Goal: Task Accomplishment & Management: Manage account settings

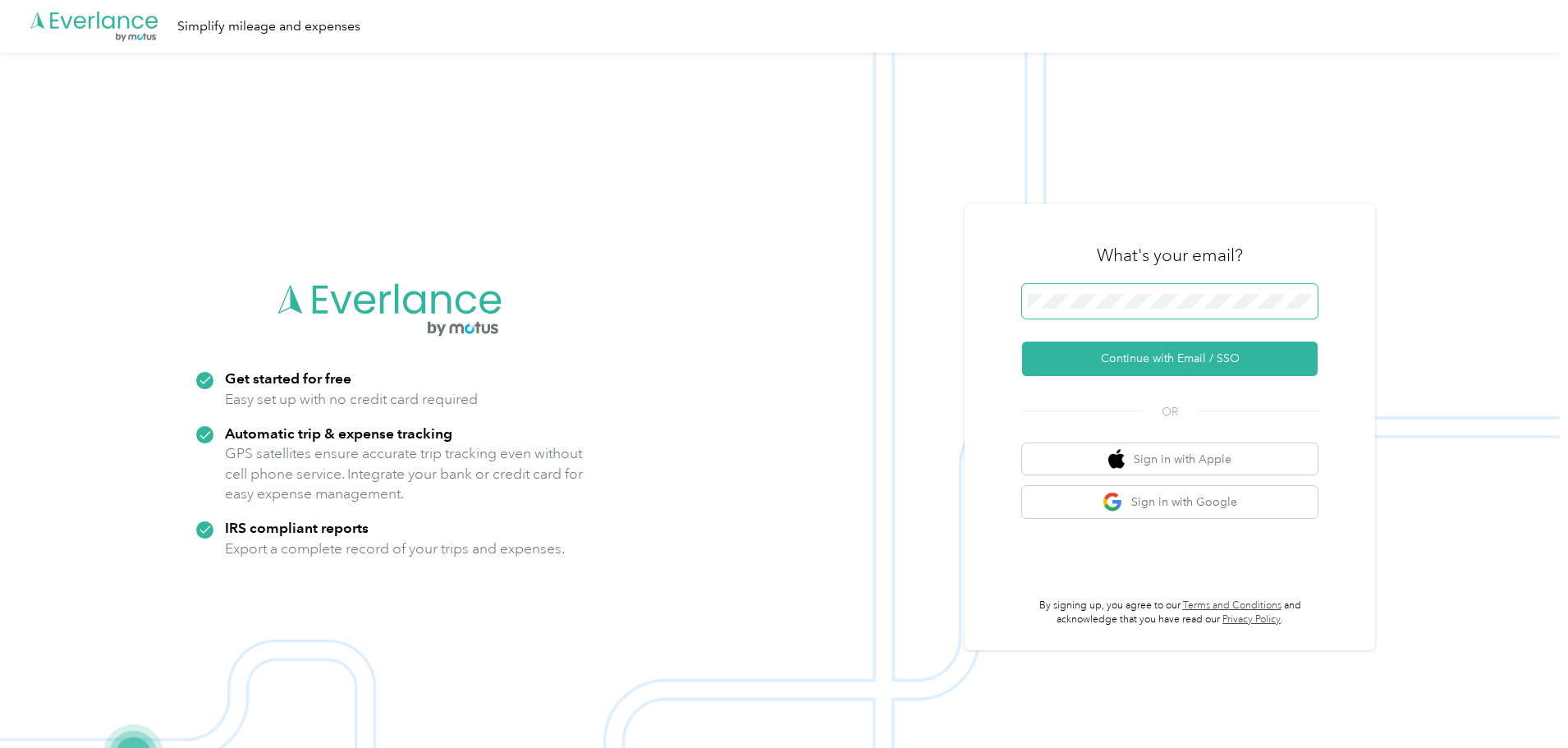
click at [1149, 310] on span at bounding box center [1169, 301] width 295 height 35
click at [1184, 357] on button "Continue with Email / SSO" at bounding box center [1169, 359] width 295 height 35
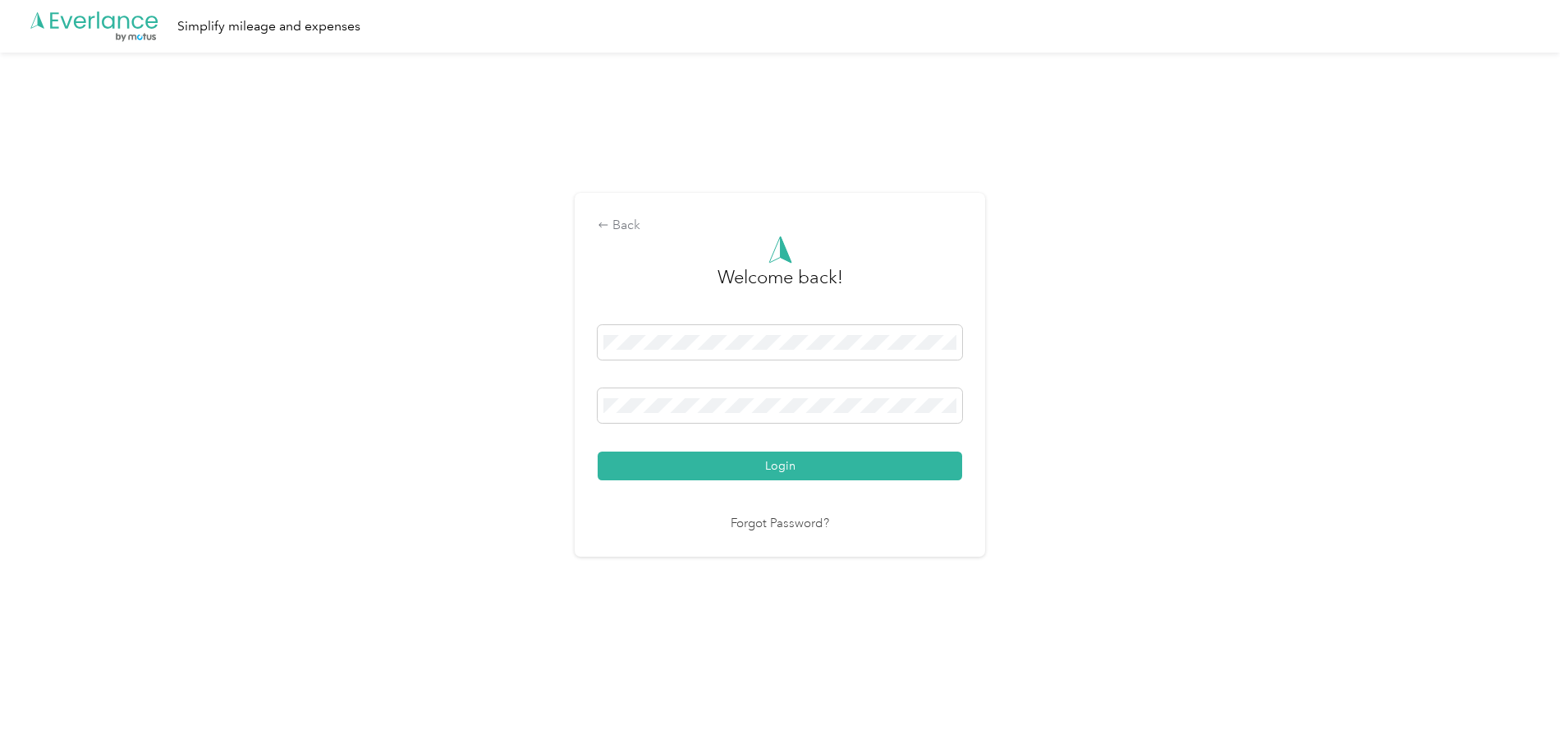
click at [1184, 357] on div "Back Welcome back! Login Forgot Password?" at bounding box center [780, 382] width 1560 height 659
click at [782, 472] on button "Login" at bounding box center [780, 466] width 365 height 29
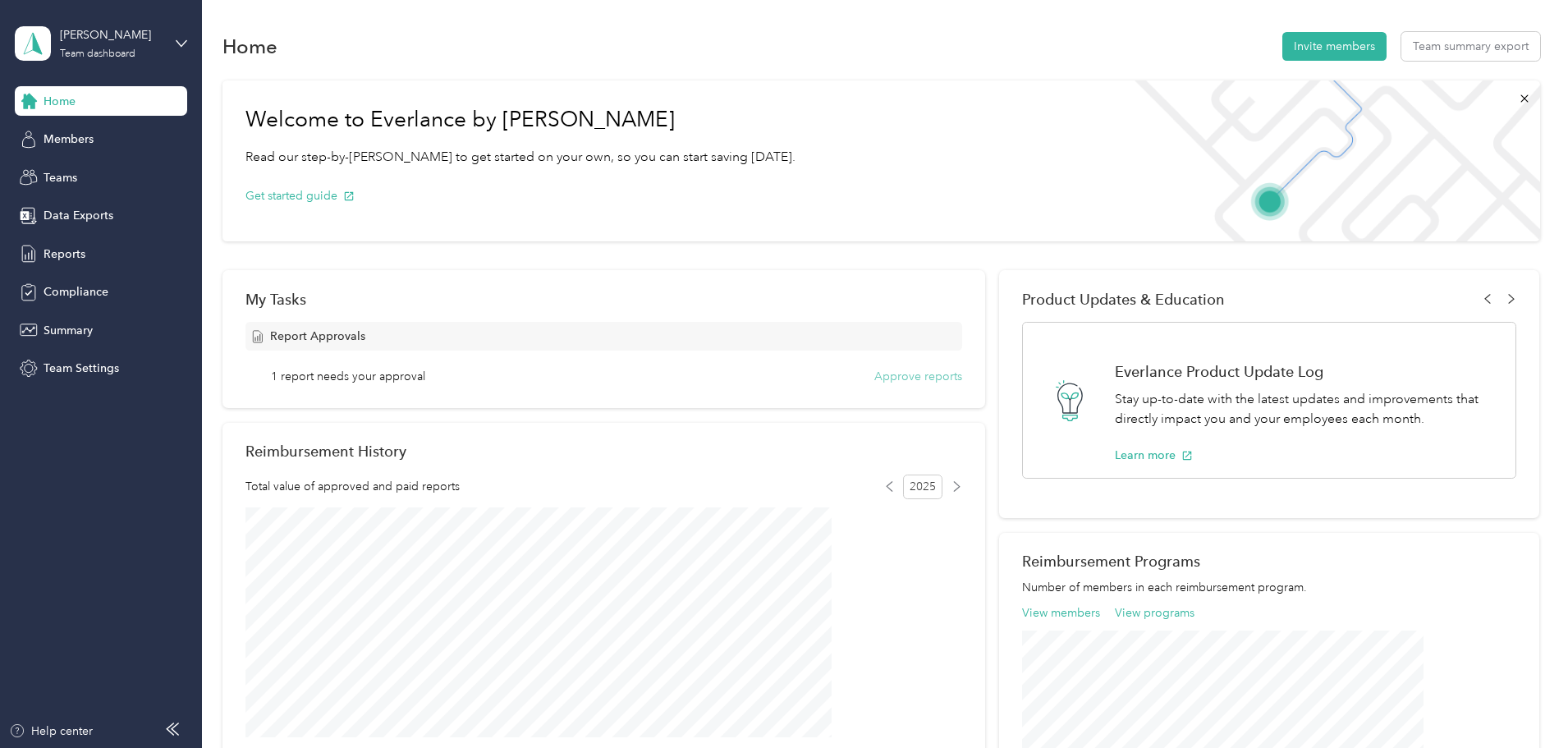
click at [906, 373] on button "Approve reports" at bounding box center [918, 376] width 87 height 17
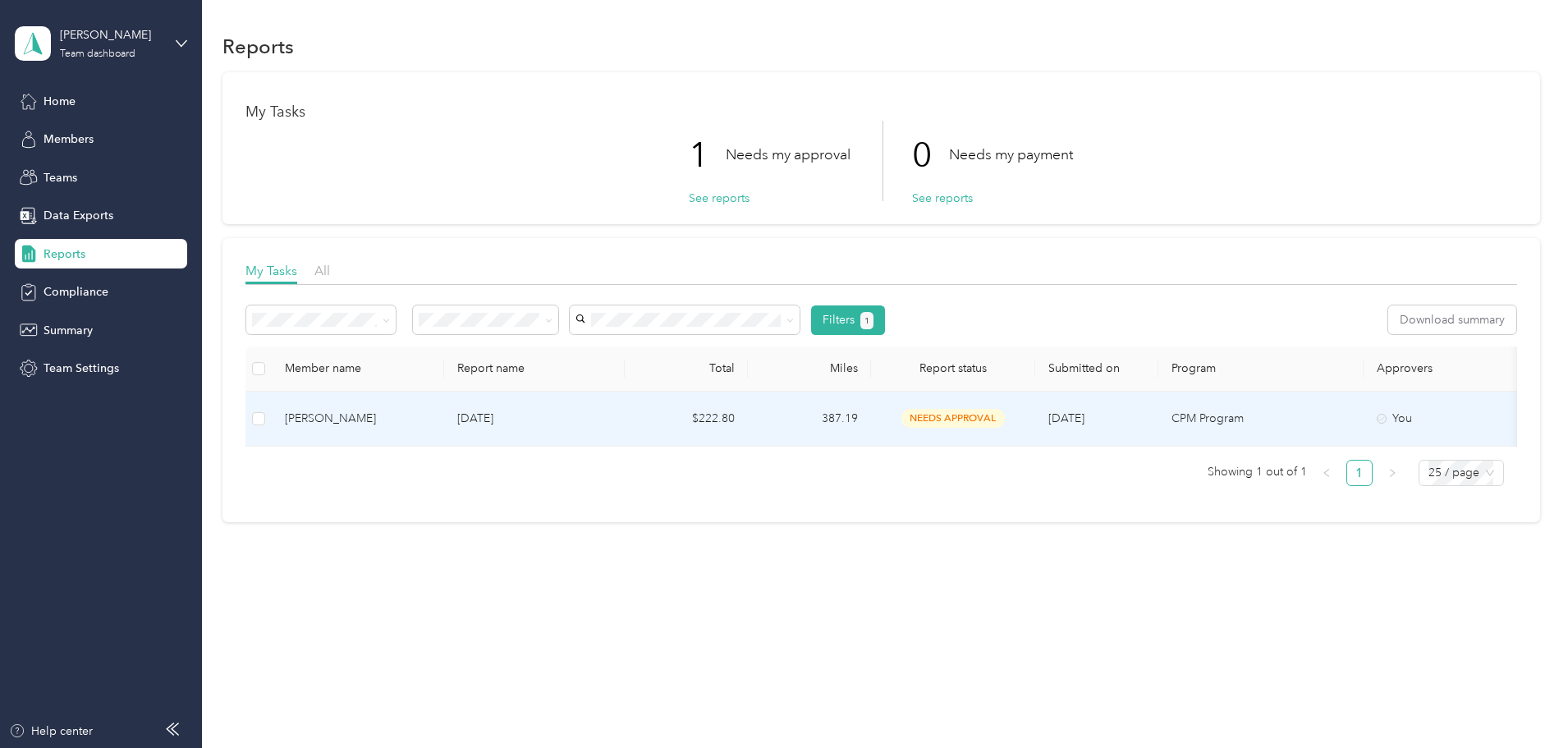
click at [444, 412] on td "[PERSON_NAME]" at bounding box center [357, 419] width 172 height 55
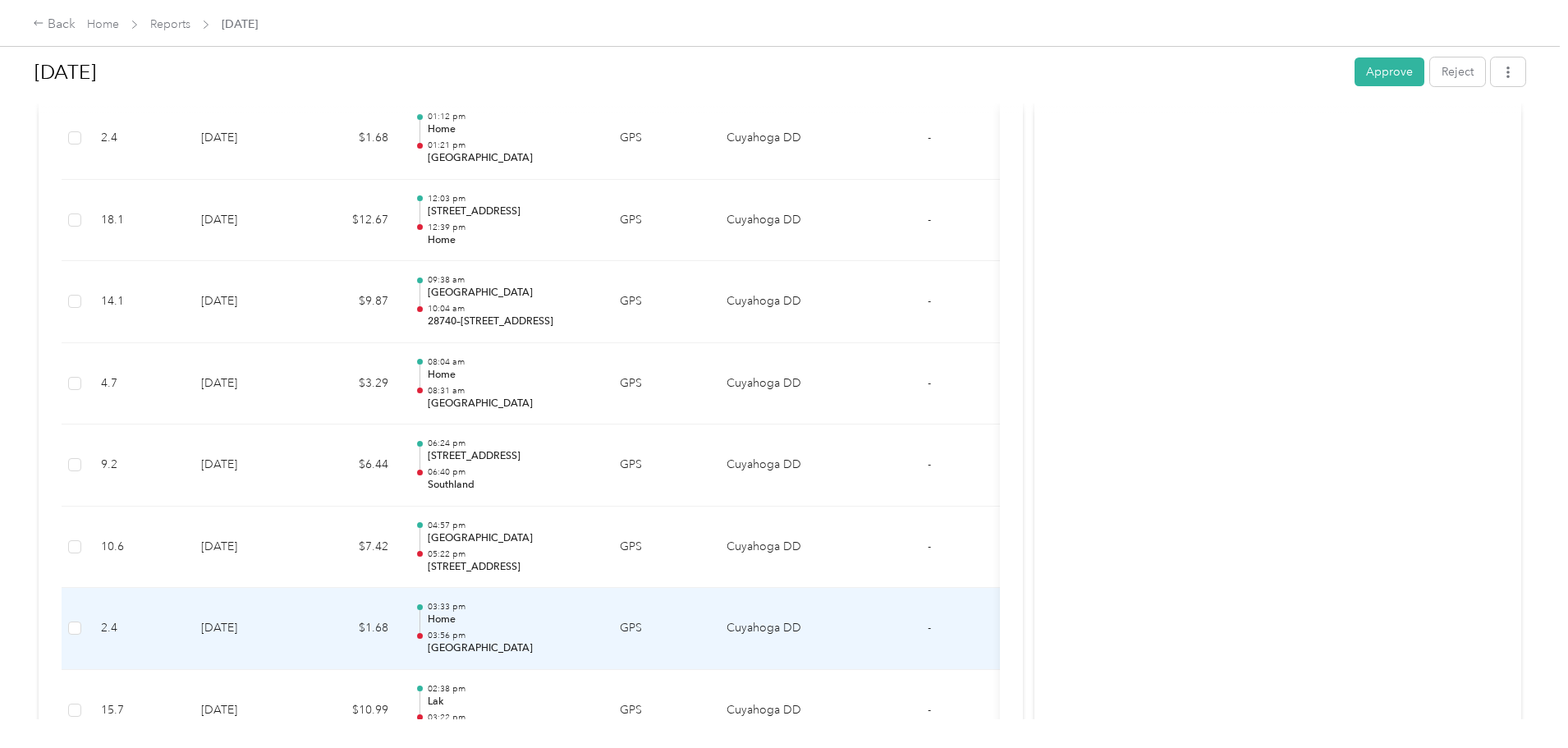
scroll to position [821, 0]
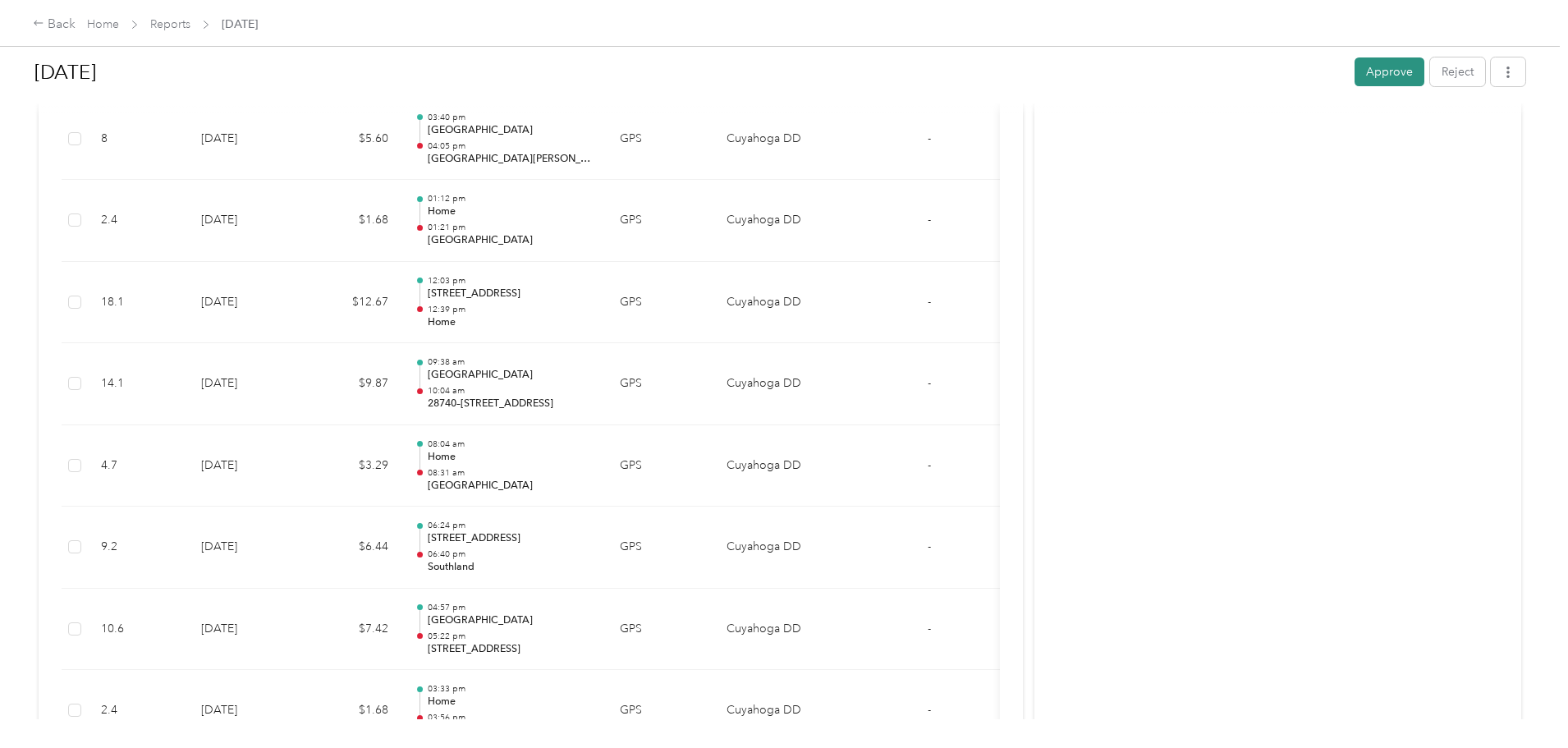
click at [1354, 60] on button "Approve" at bounding box center [1389, 72] width 70 height 29
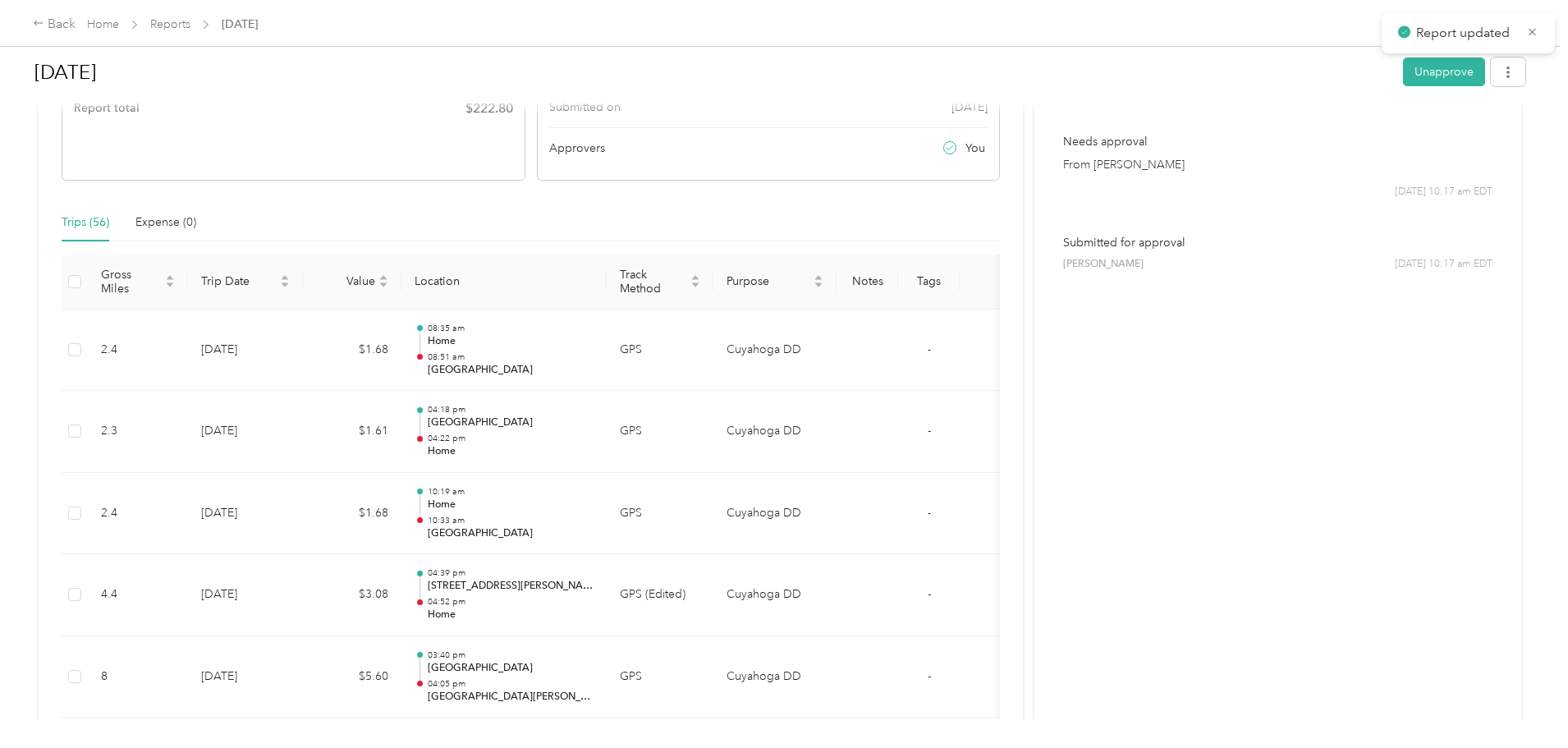
scroll to position [246, 0]
